Goal: Task Accomplishment & Management: Use online tool/utility

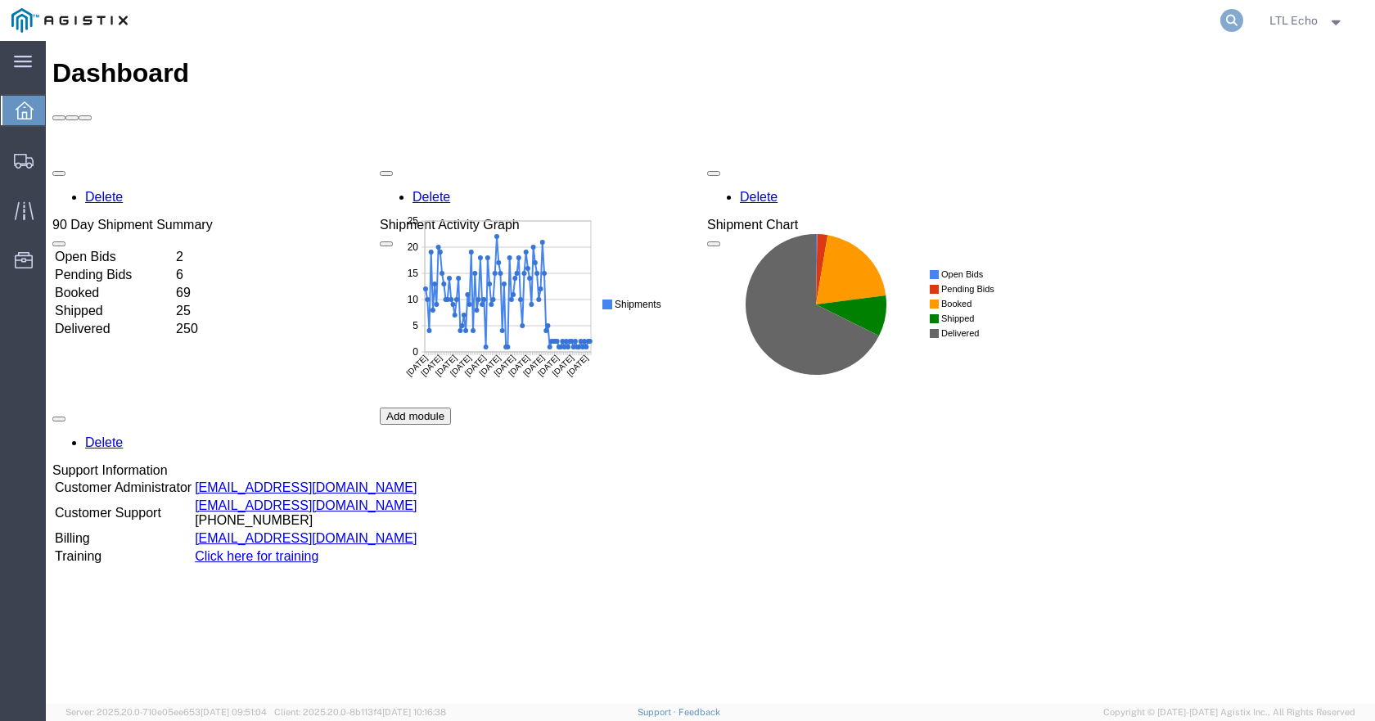
click at [1234, 19] on icon at bounding box center [1231, 20] width 23 height 23
paste input "56978459"
type input "56978459"
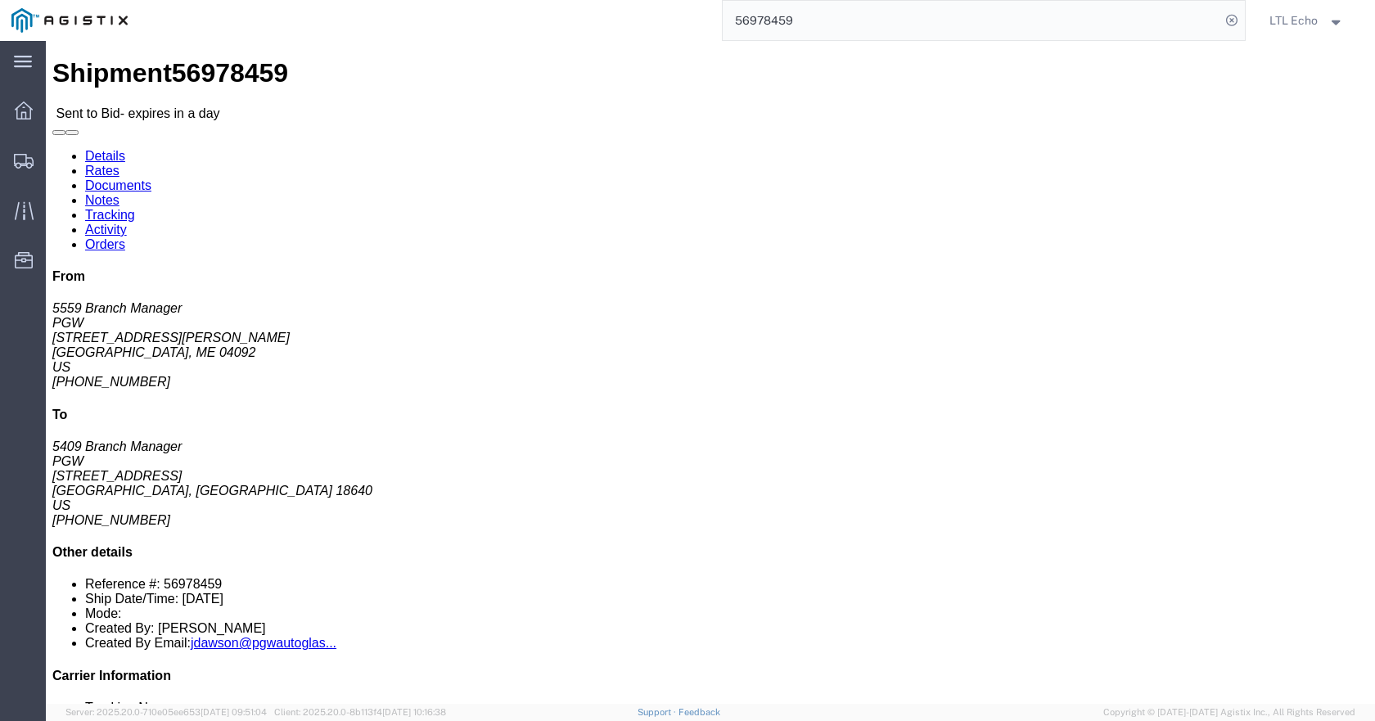
click link "Enter / Modify Bid"
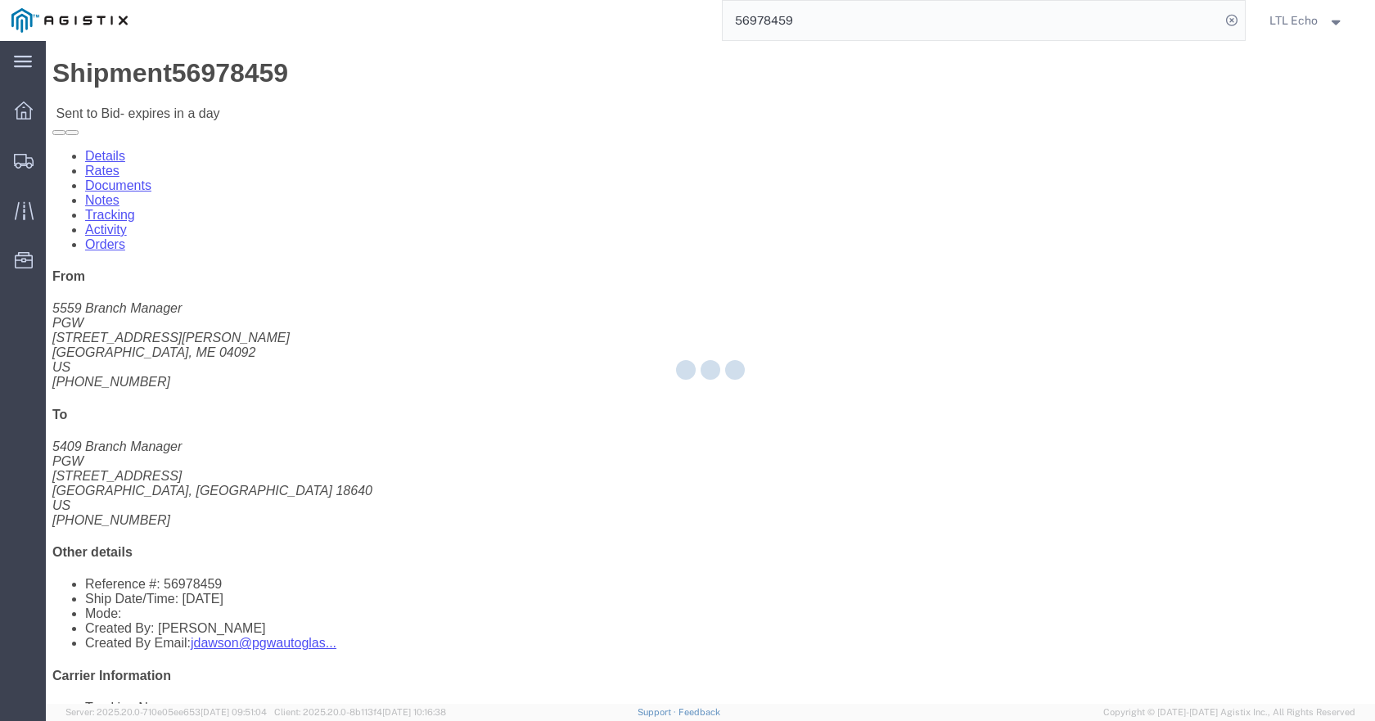
select select "4622"
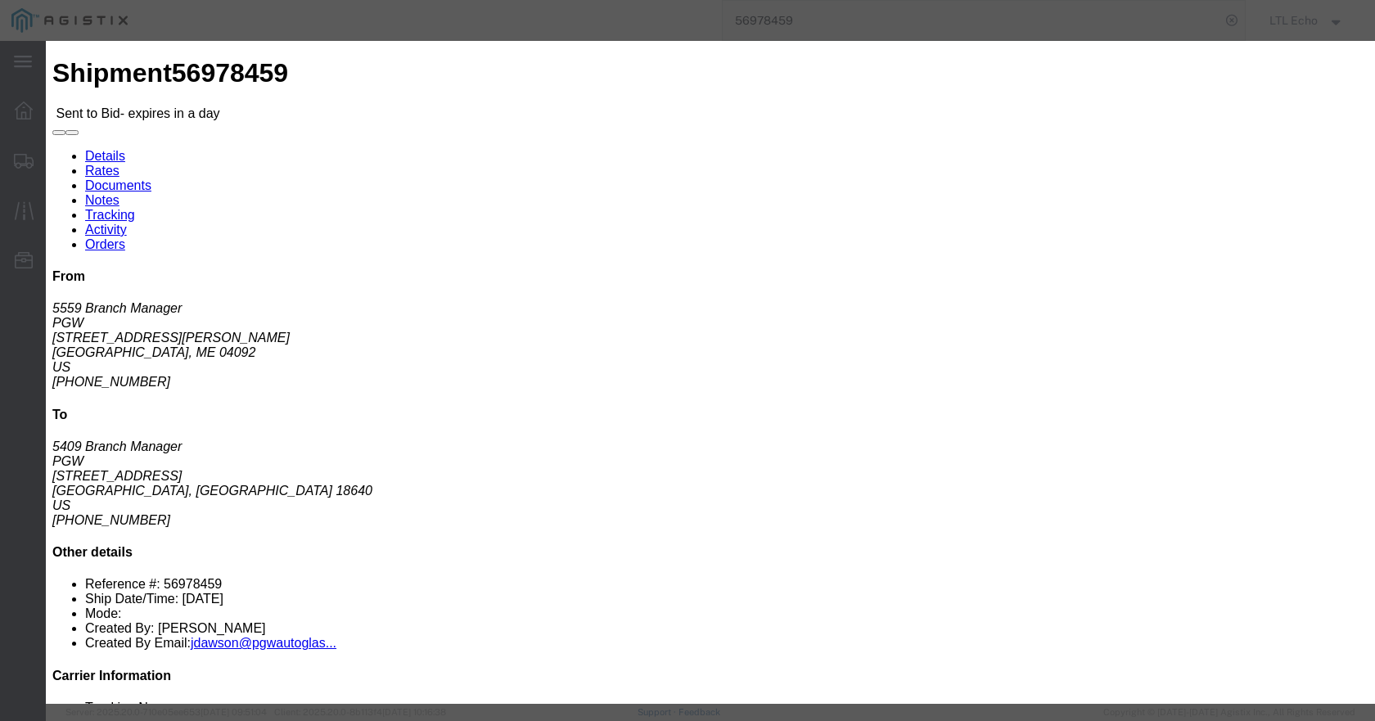
click select "Select Guaranteed Next Day LTL Standard 3-5 Day Rail TL Standard 3 - 5 Day"
select select "13989"
click select "Select Guaranteed Next Day LTL Standard 3-5 Day Rail TL Standard 3 - 5 Day"
paste input "56978459"
type input "56978459"
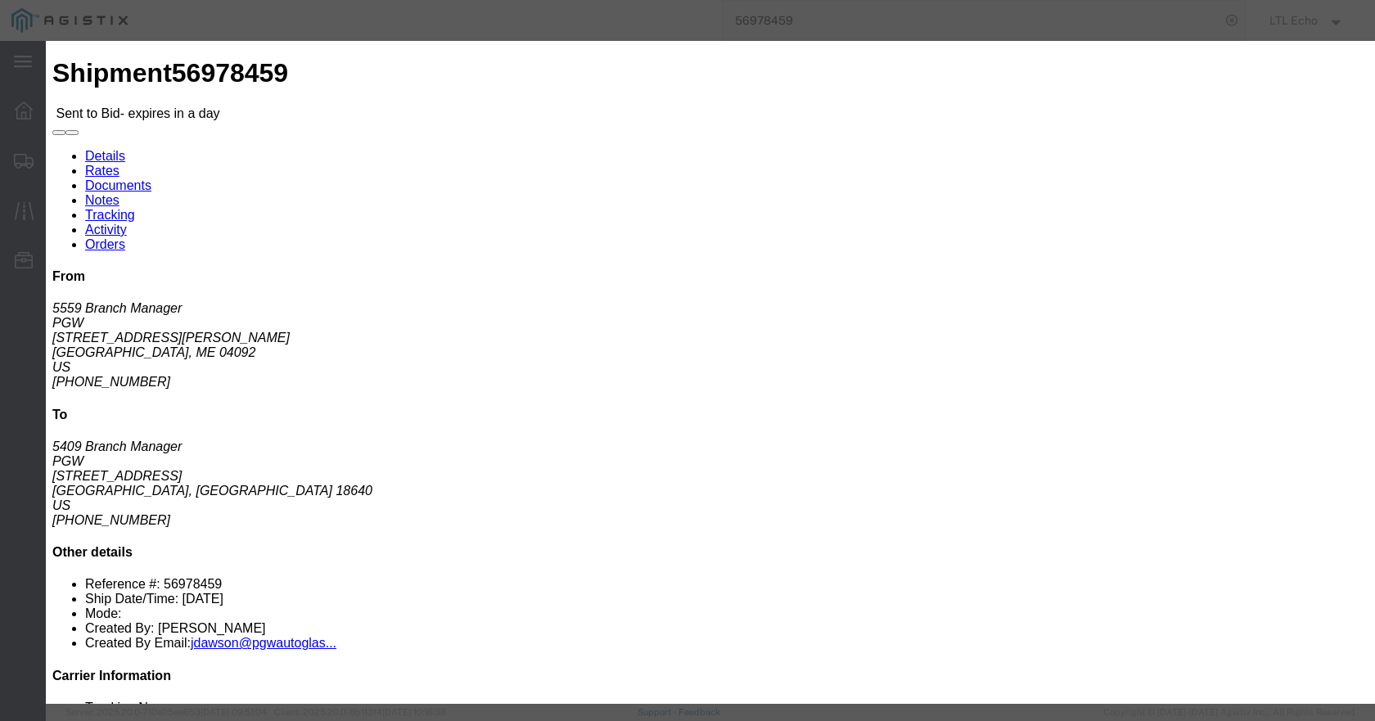
click select "Select Air Less than Truckload Multi-Leg Ocean Freight Rail Small Parcel Truckl…"
select select "TL"
click select "Select Air Less than Truckload Multi-Leg Ocean Freight Rail Small Parcel Truckl…"
click input "number"
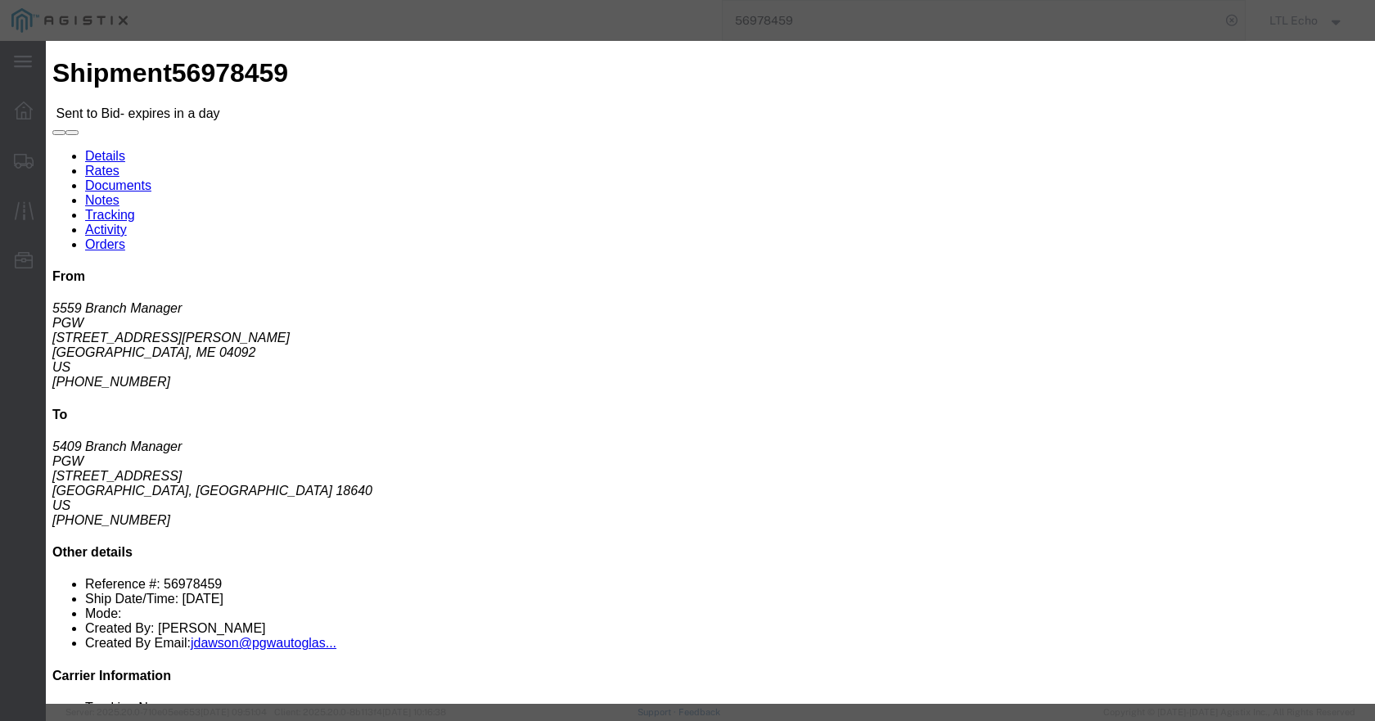
type input "1150"
click button "Submit"
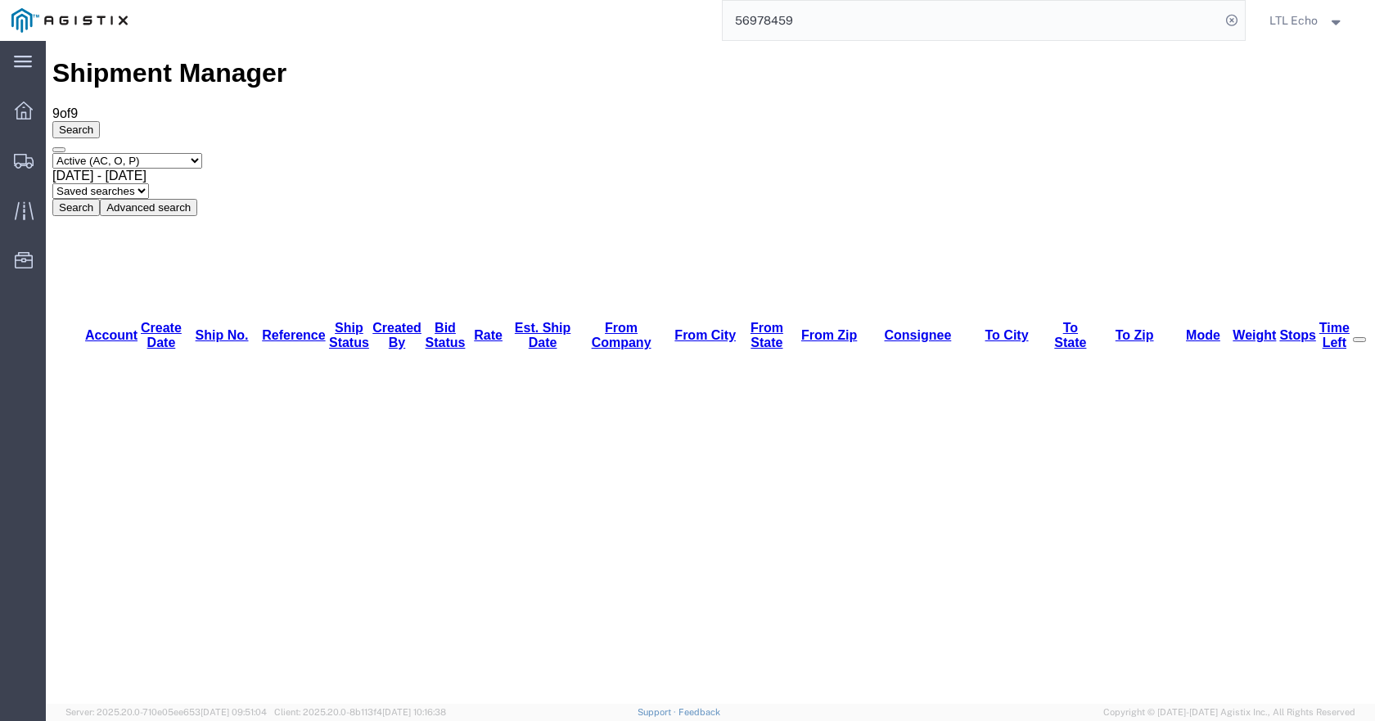
click at [783, 19] on input "56978459" at bounding box center [972, 20] width 498 height 39
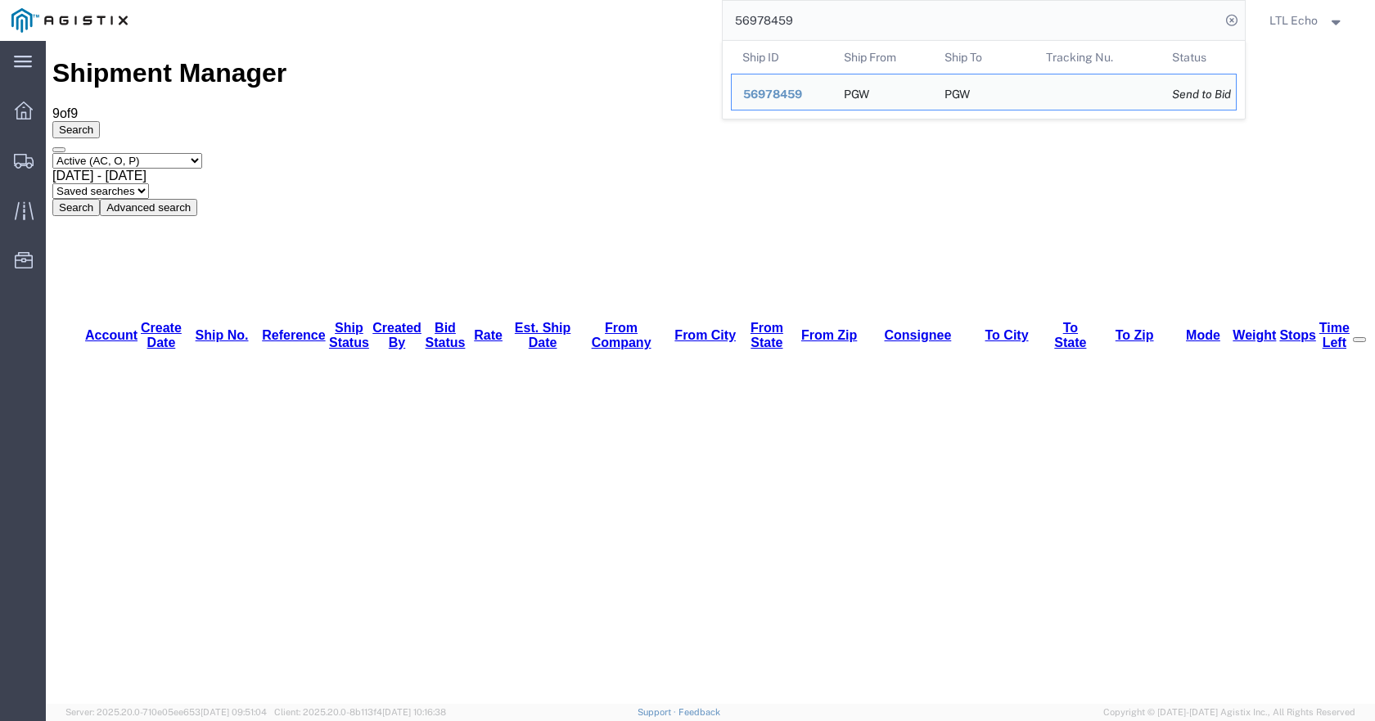
click at [783, 19] on input "56978459" at bounding box center [972, 20] width 498 height 39
paste input "35283"
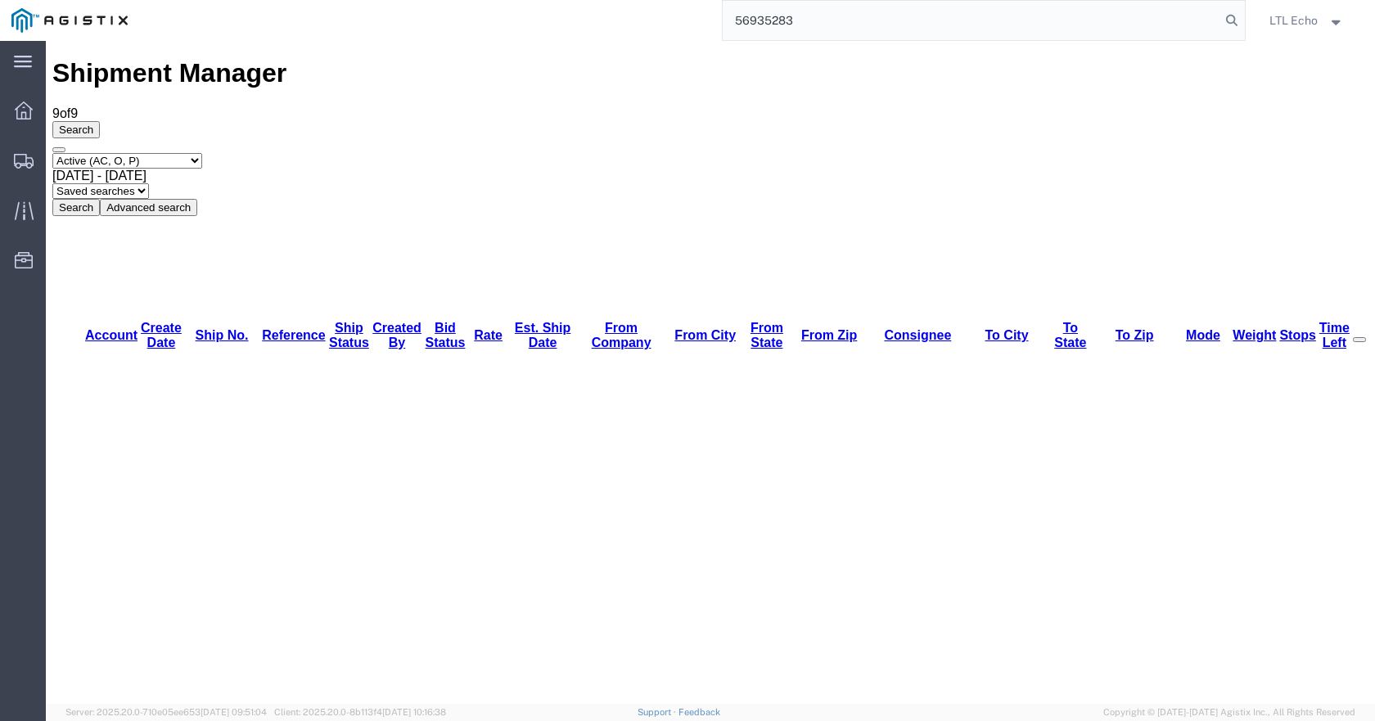
type input "56935283"
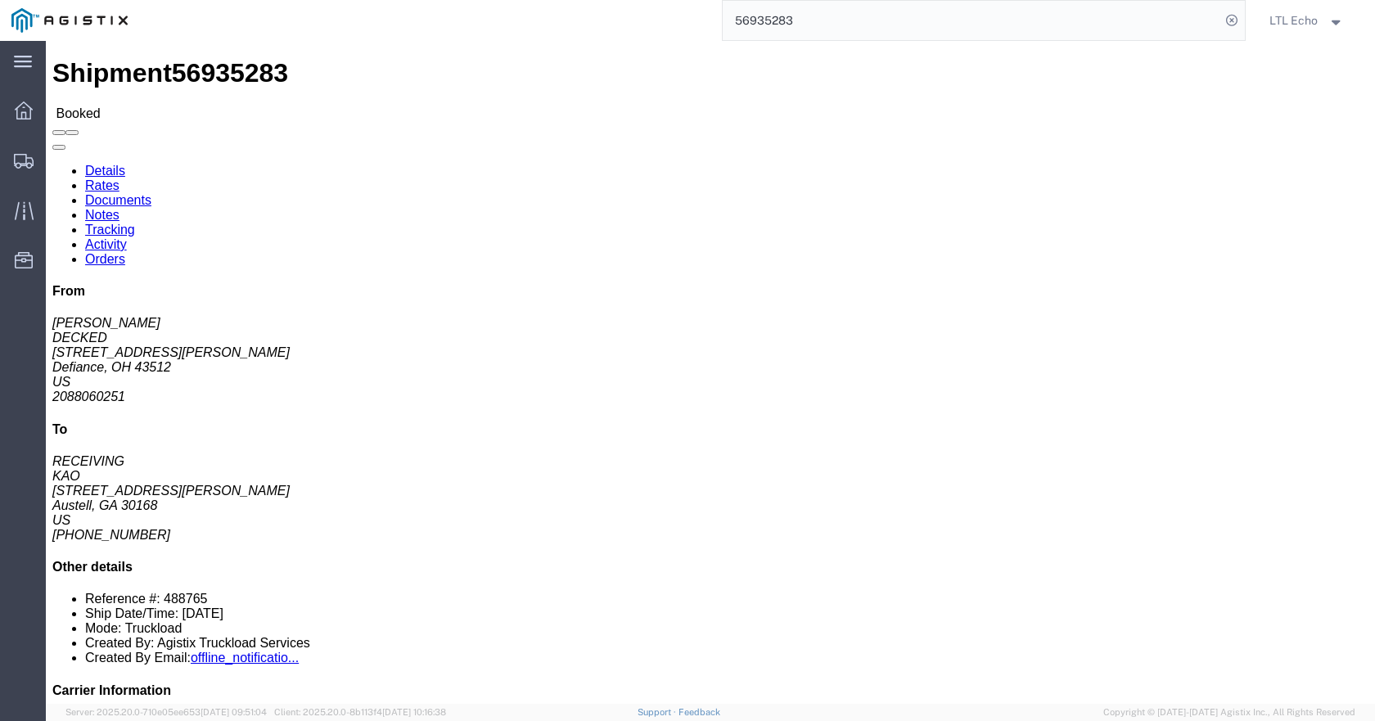
click li "Tracking No: 64469851"
copy li "64469851"
click link "Rates"
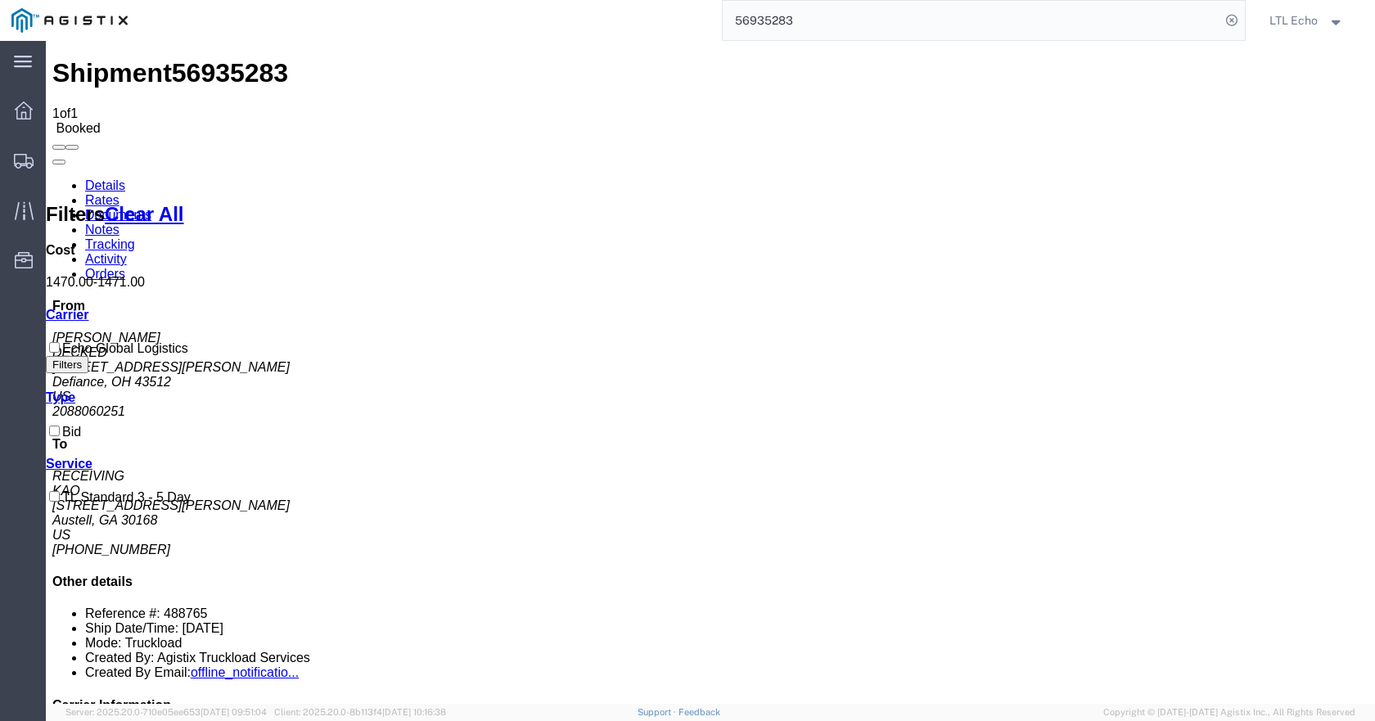
click at [151, 208] on link "Documents" at bounding box center [118, 215] width 66 height 14
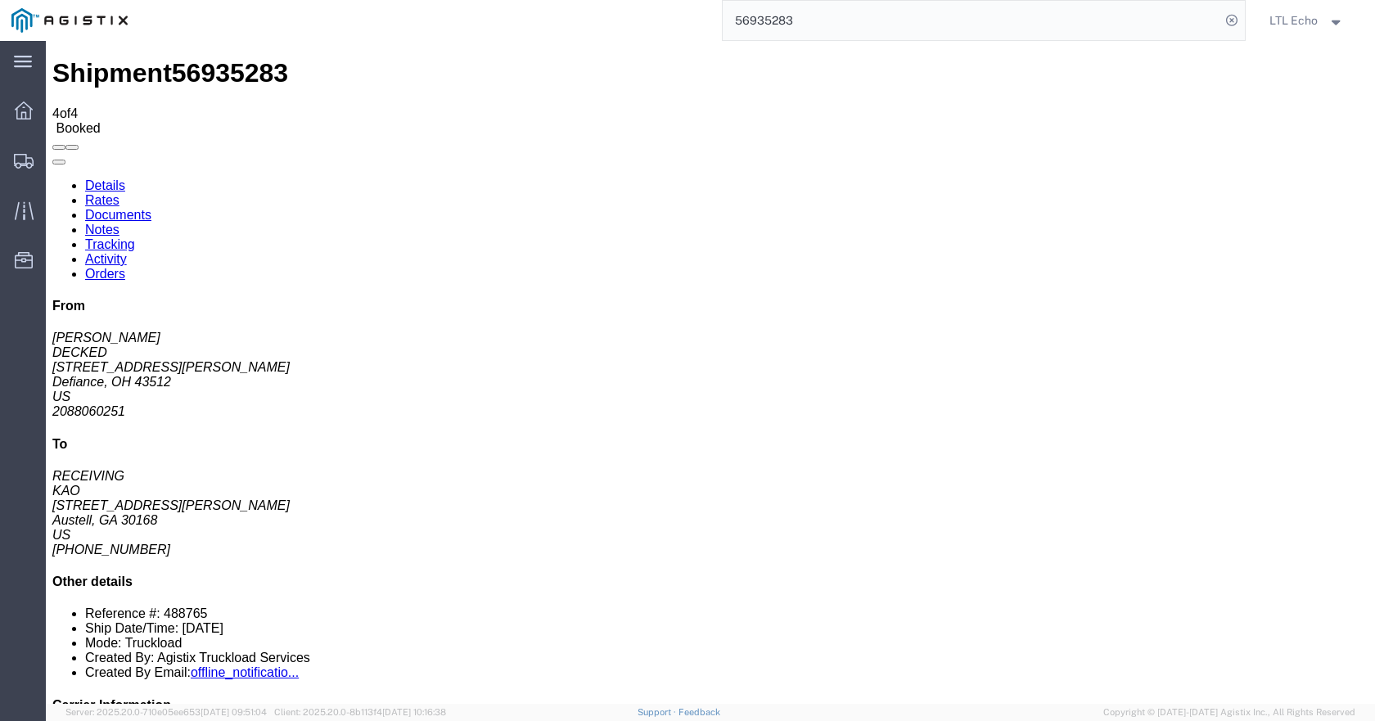
click at [120, 223] on link "Notes" at bounding box center [102, 230] width 34 height 14
click at [135, 237] on link "Tracking" at bounding box center [110, 244] width 50 height 14
click at [127, 252] on link "Activity" at bounding box center [106, 259] width 42 height 14
